Goal: Task Accomplishment & Management: Use online tool/utility

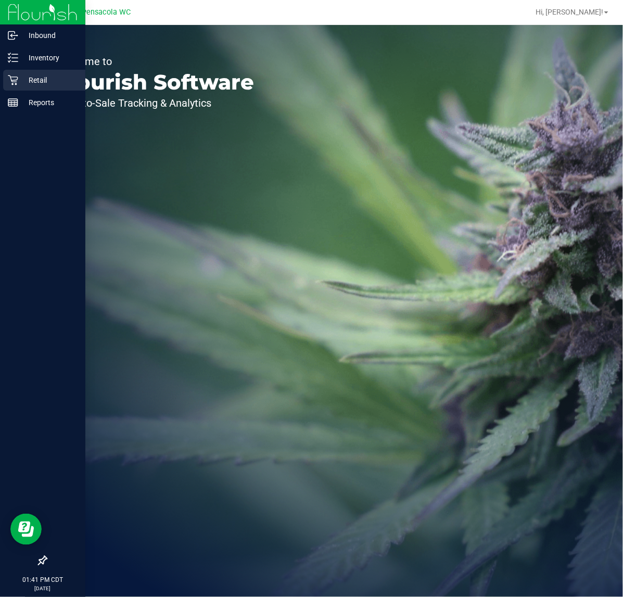
click at [12, 77] on icon at bounding box center [13, 80] width 10 height 10
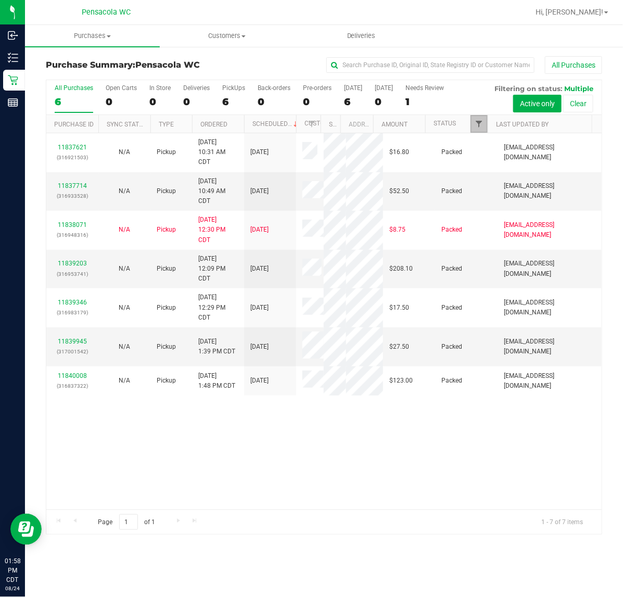
click at [477, 126] on span "Filter" at bounding box center [479, 124] width 8 height 8
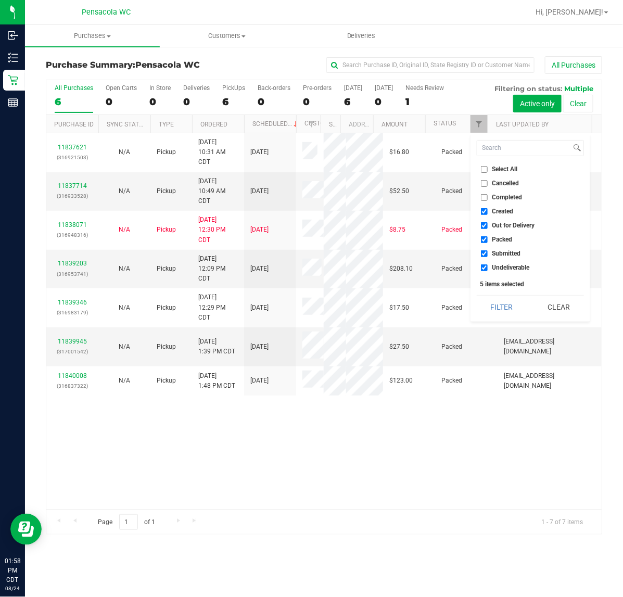
click at [488, 170] on label "Select All" at bounding box center [499, 169] width 37 height 7
click at [488, 170] on input "Select All" at bounding box center [484, 169] width 7 height 7
checkbox input "true"
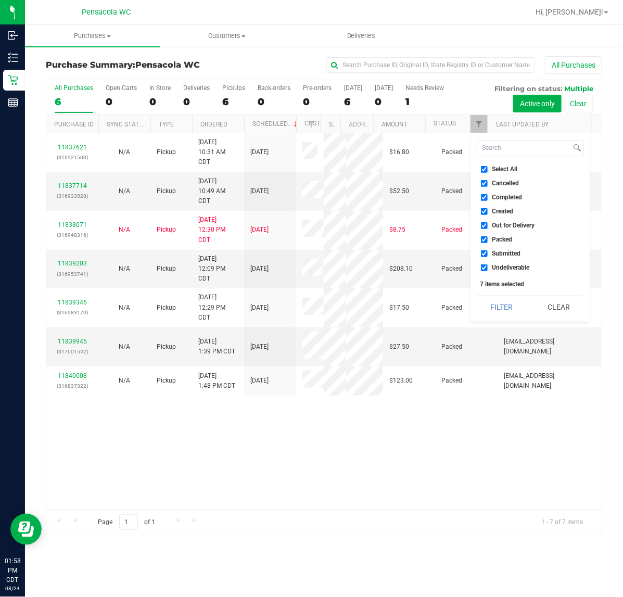
click at [488, 170] on label "Select All" at bounding box center [499, 169] width 37 height 7
click at [488, 170] on input "Select All" at bounding box center [484, 169] width 7 height 7
checkbox input "false"
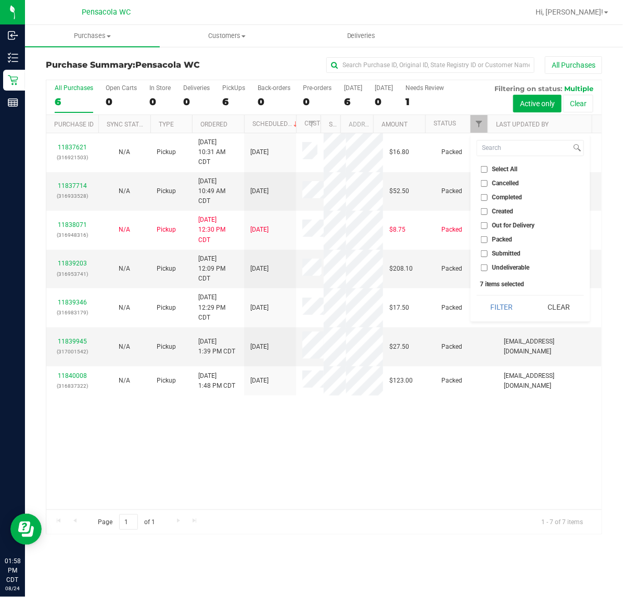
checkbox input "false"
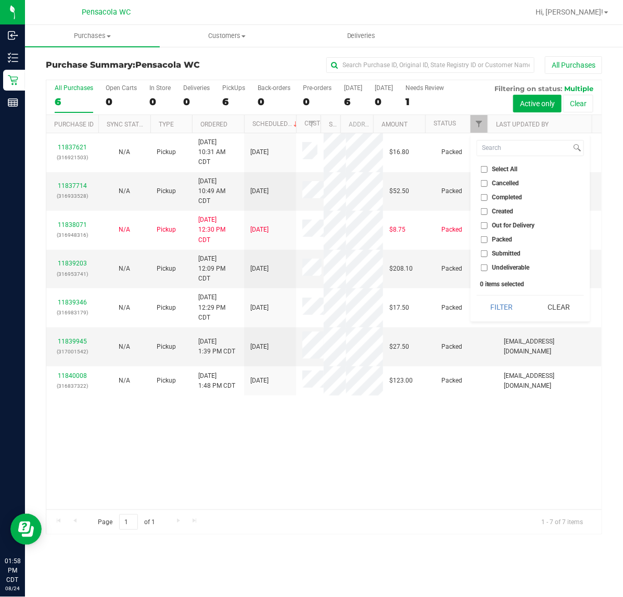
click at [508, 254] on span "Submitted" at bounding box center [506, 253] width 29 height 6
click at [488, 254] on input "Submitted" at bounding box center [484, 253] width 7 height 7
checkbox input "true"
click at [503, 310] on button "Filter" at bounding box center [502, 307] width 50 height 23
